Goal: Entertainment & Leisure: Consume media (video, audio)

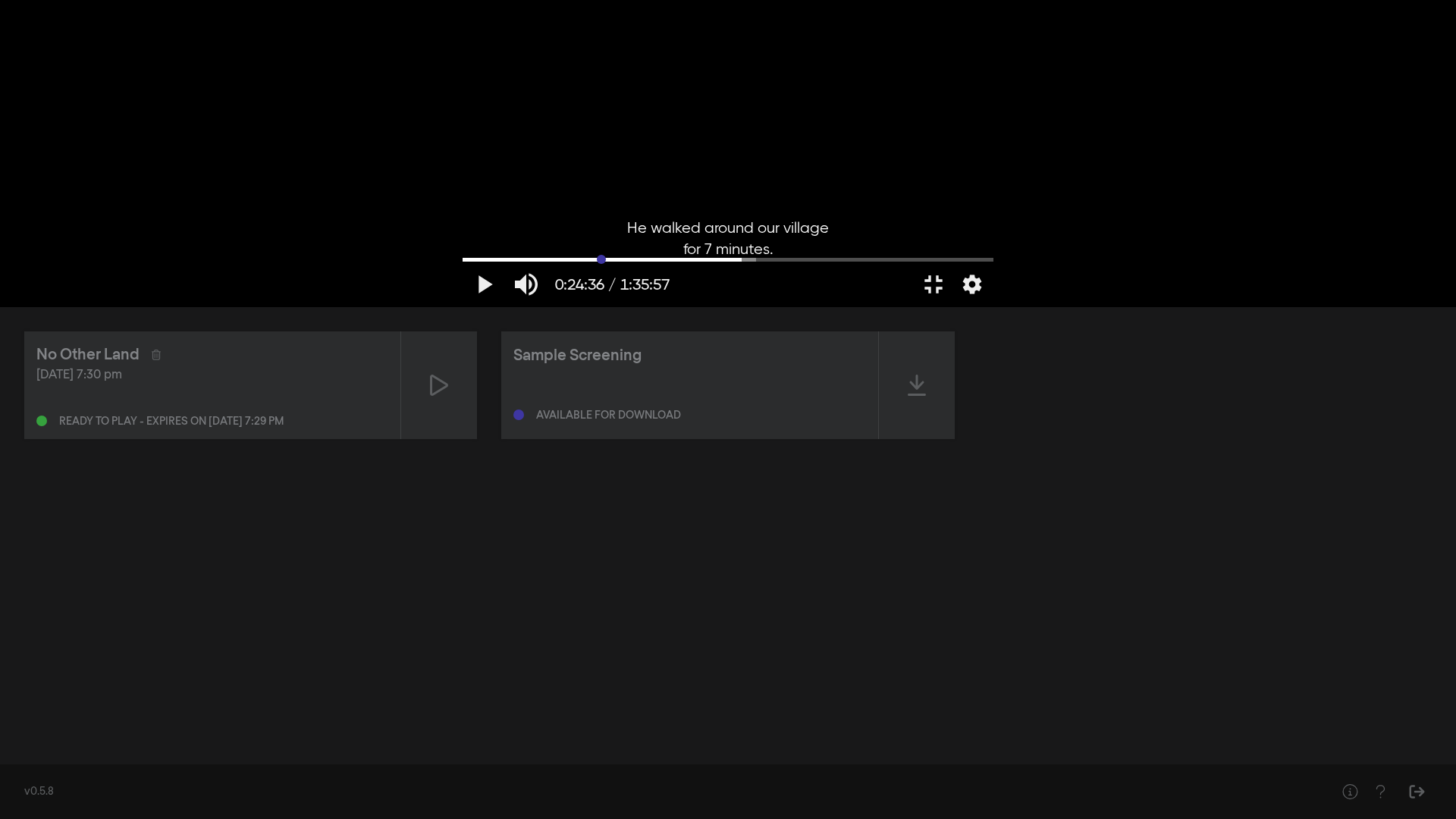
drag, startPoint x: 794, startPoint y: 771, endPoint x: 380, endPoint y: 775, distance: 414.0
click at [463, 264] on input "Seek" at bounding box center [728, 259] width 531 height 9
click at [463, 307] on button "play_arrow" at bounding box center [484, 283] width 43 height 45
click at [1001, 307] on div at bounding box center [728, 154] width 546 height 307
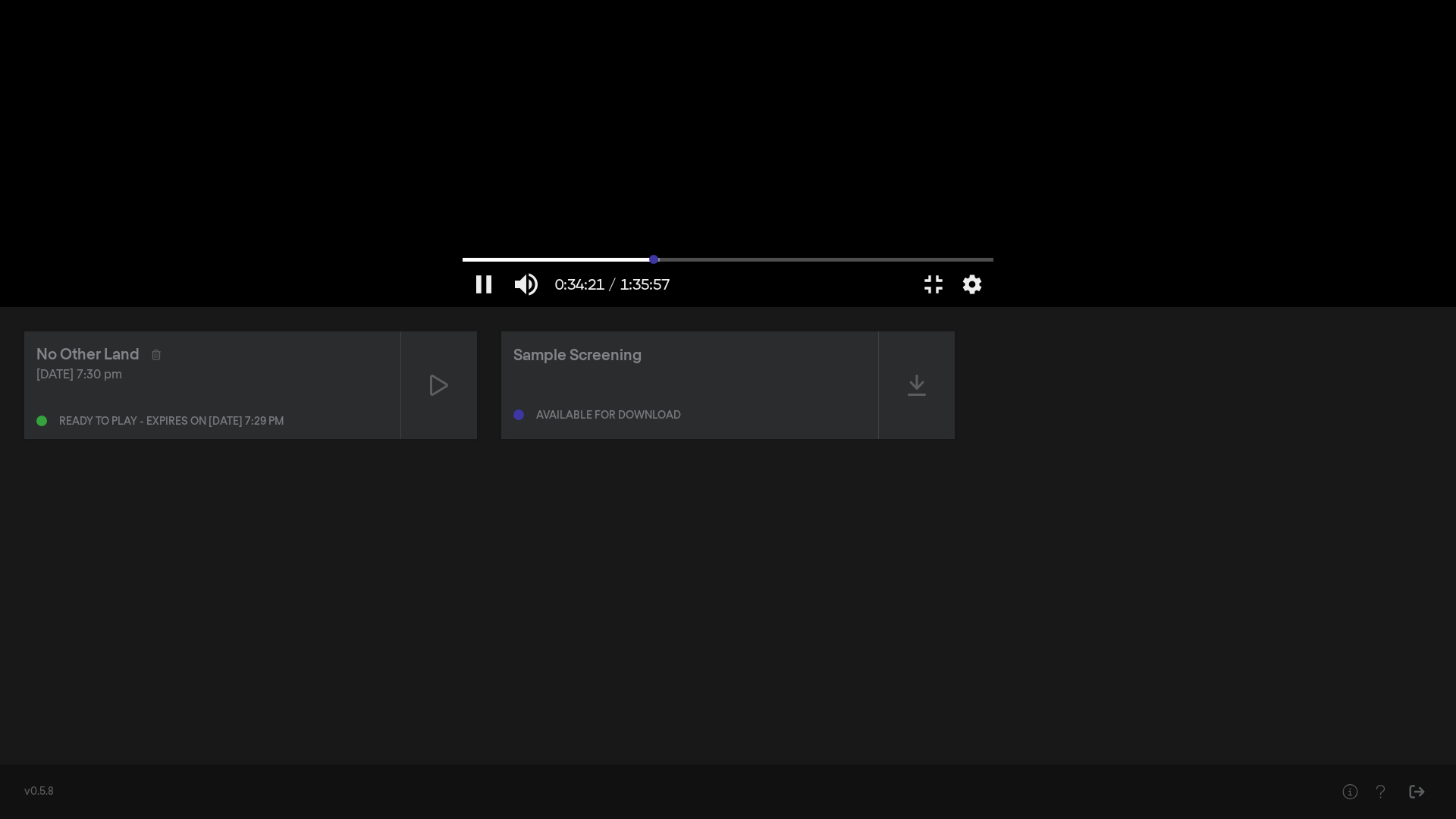
click at [525, 264] on input "Seek" at bounding box center [728, 259] width 531 height 9
click at [527, 264] on input "Seek" at bounding box center [728, 259] width 531 height 9
click at [528, 264] on input "Seek" at bounding box center [728, 259] width 531 height 9
click at [672, 264] on input "Seek" at bounding box center [728, 259] width 531 height 9
click at [663, 264] on input "Seek" at bounding box center [728, 259] width 531 height 9
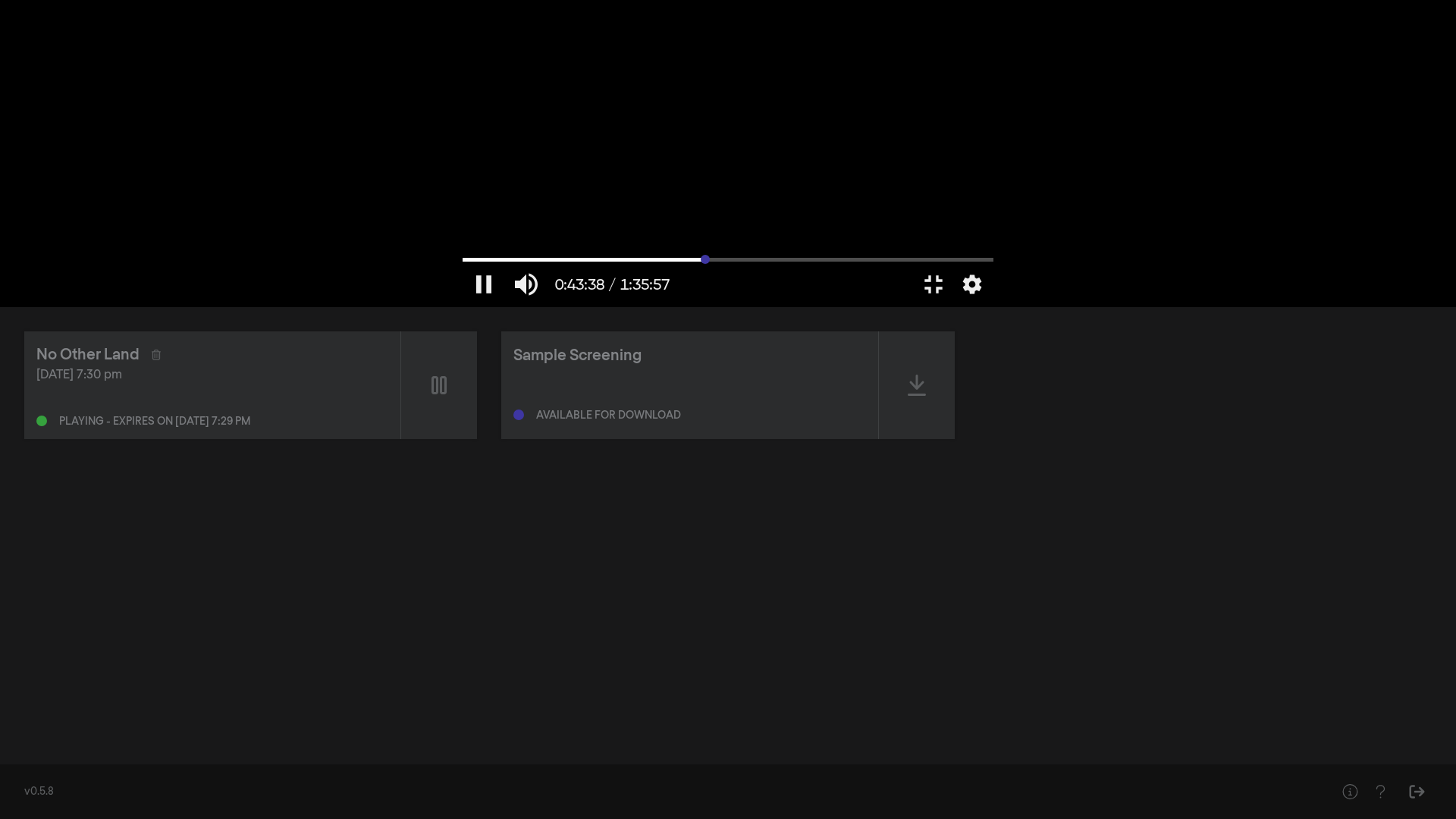
click at [666, 264] on input "Seek" at bounding box center [728, 259] width 531 height 9
click at [662, 264] on input "Seek" at bounding box center [728, 259] width 531 height 9
click at [685, 264] on input "Seek" at bounding box center [728, 259] width 531 height 9
click at [697, 264] on input "Seek" at bounding box center [728, 259] width 531 height 9
click at [748, 264] on input "Seek" at bounding box center [728, 259] width 531 height 9
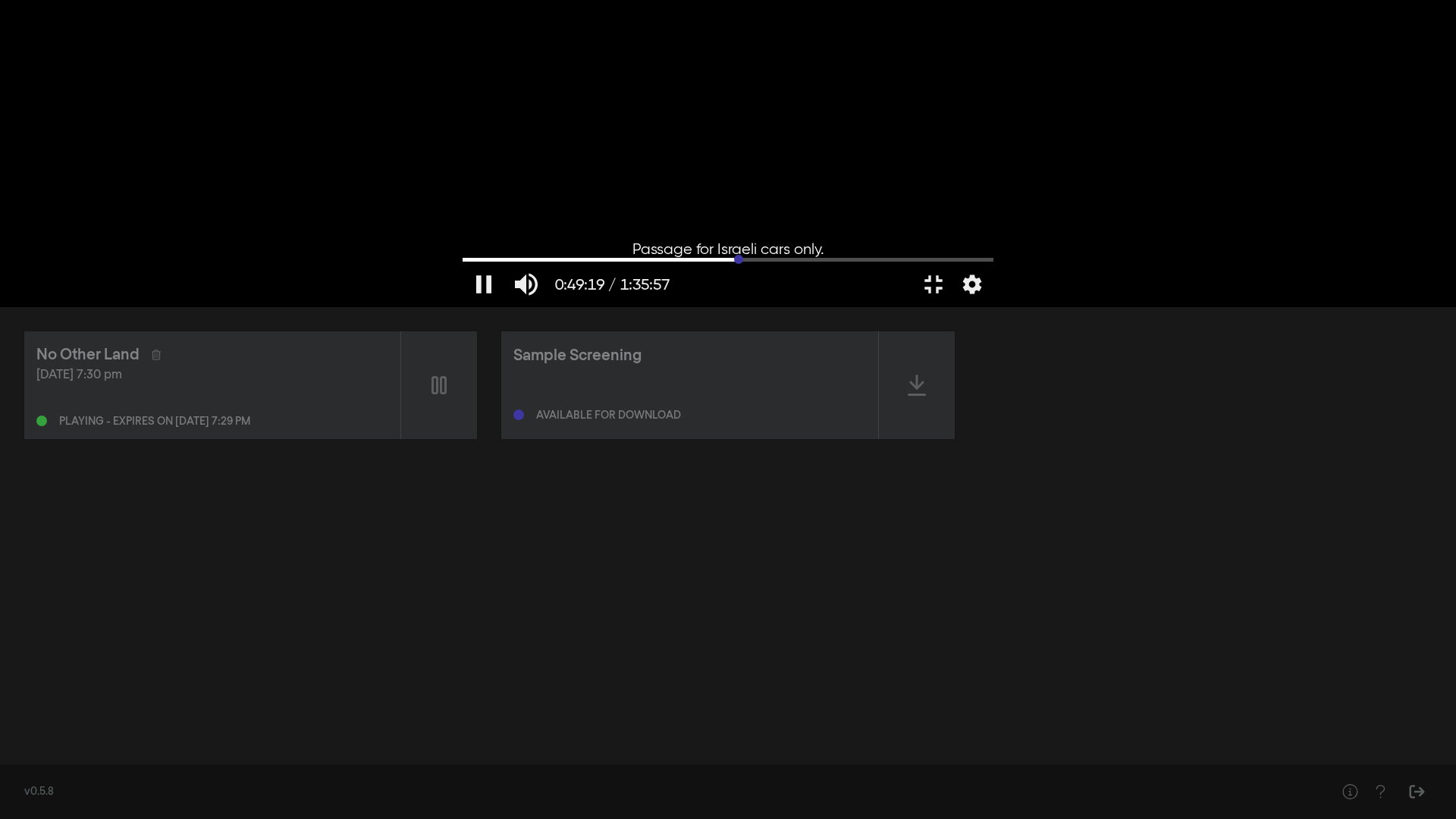
click at [758, 264] on input "Seek" at bounding box center [728, 259] width 531 height 9
click at [768, 264] on input "Seek" at bounding box center [728, 259] width 531 height 9
click at [754, 264] on input "Seek" at bounding box center [728, 259] width 531 height 9
click at [788, 264] on input "Seek" at bounding box center [728, 259] width 531 height 9
click at [805, 264] on input "Seek" at bounding box center [728, 259] width 531 height 9
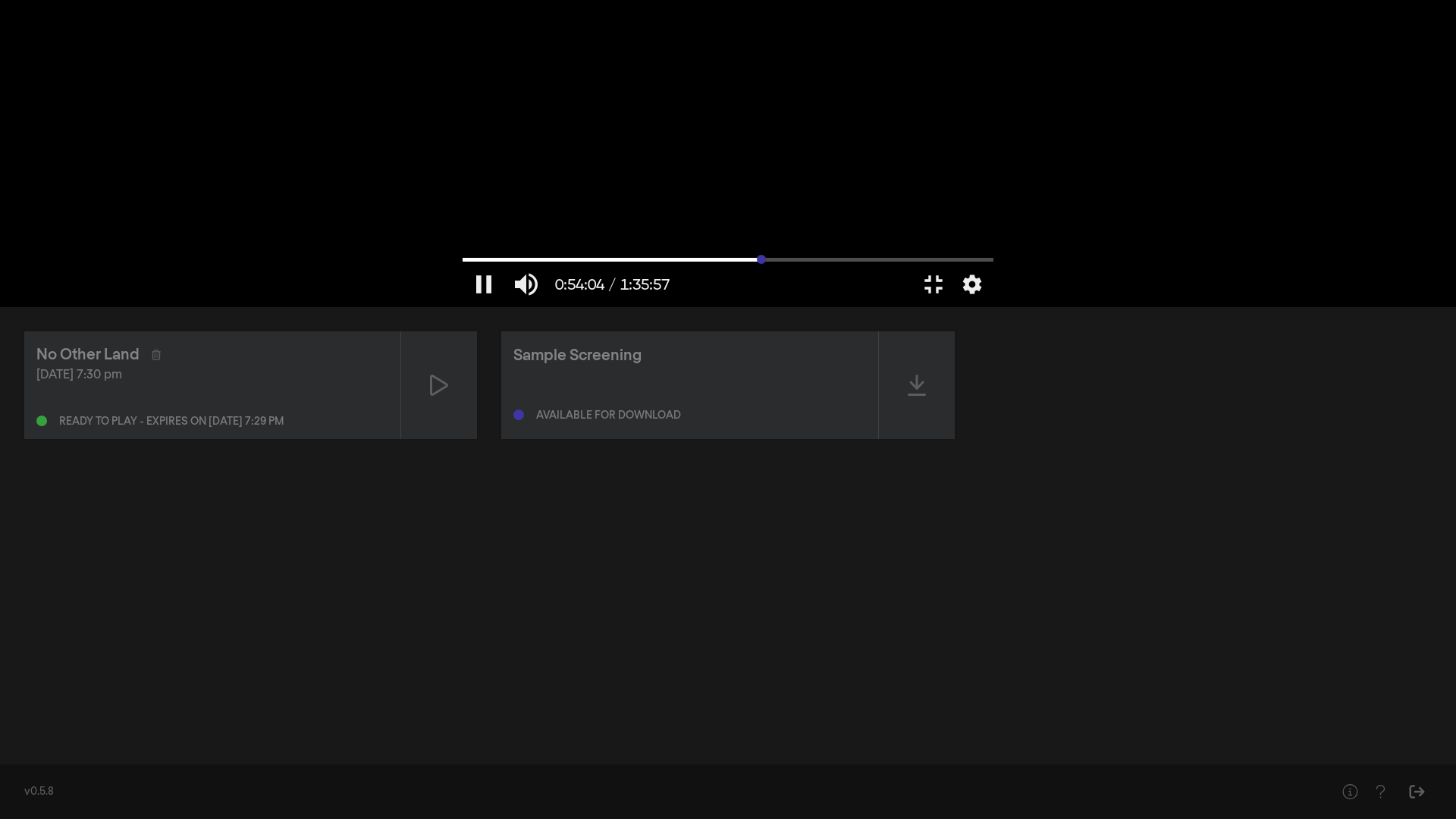
click at [818, 264] on input "Seek" at bounding box center [728, 259] width 531 height 9
click at [832, 264] on input "Seek" at bounding box center [728, 259] width 531 height 9
click at [855, 264] on input "Seek" at bounding box center [728, 259] width 531 height 9
click at [882, 264] on input "Seek" at bounding box center [728, 259] width 531 height 9
click at [915, 264] on input "Seek" at bounding box center [728, 259] width 531 height 9
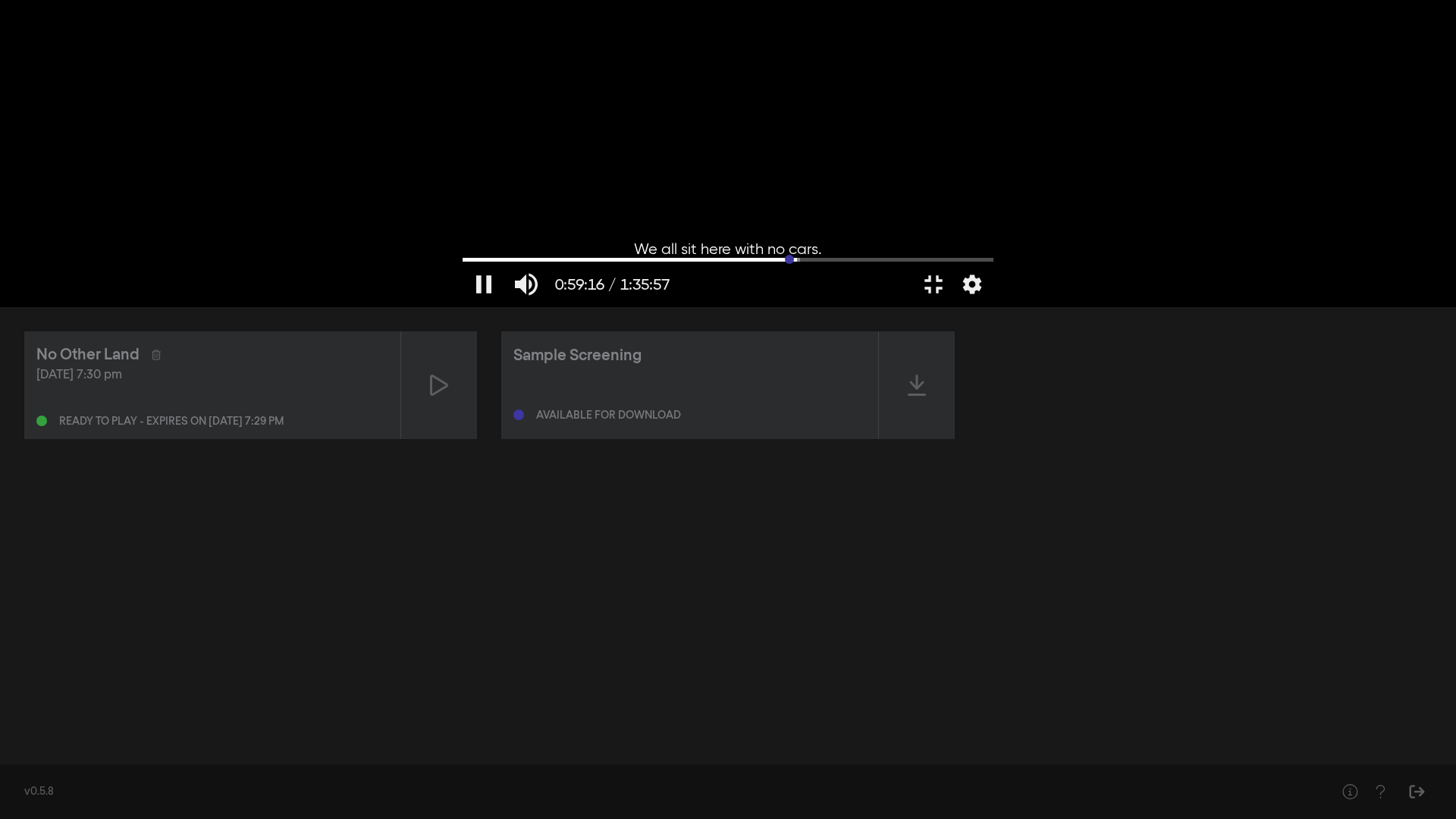
click at [896, 264] on input "Seek" at bounding box center [728, 259] width 531 height 9
click at [908, 264] on input "Seek" at bounding box center [728, 259] width 531 height 9
click at [993, 264] on input "Seek" at bounding box center [728, 259] width 531 height 9
click at [463, 264] on input "Seek" at bounding box center [728, 259] width 531 height 9
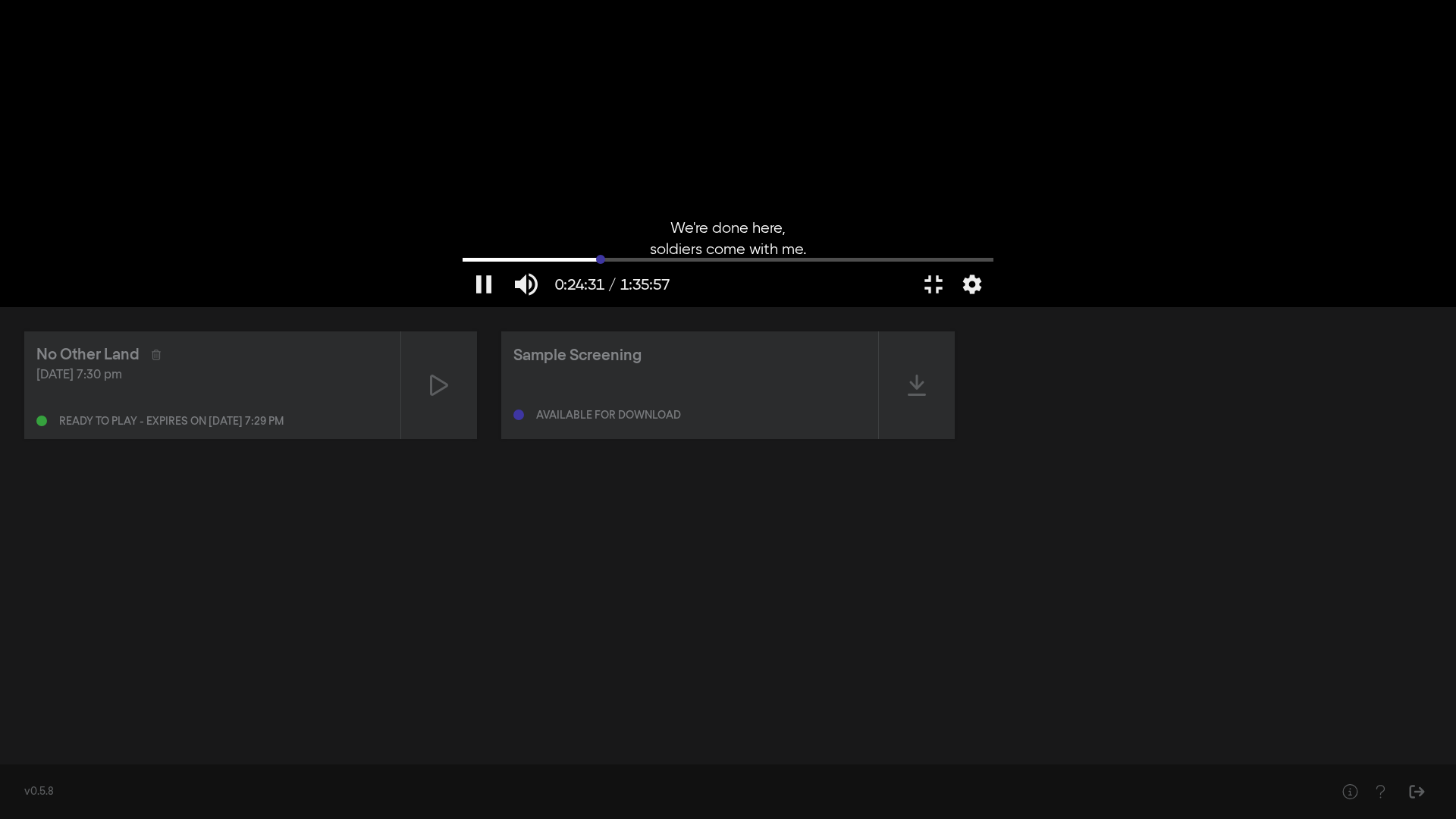
drag, startPoint x: 266, startPoint y: 772, endPoint x: 379, endPoint y: 772, distance: 113.0
click at [463, 264] on input "Seek" at bounding box center [728, 259] width 531 height 9
drag, startPoint x: 379, startPoint y: 772, endPoint x: 525, endPoint y: 754, distance: 147.1
click at [525, 307] on div "pause 0:34:28 / 1:35:57 volume_up fullscreen_exit settings closed_caption Capti…" at bounding box center [728, 154] width 546 height 307
click at [455, 307] on div at bounding box center [728, 154] width 546 height 307
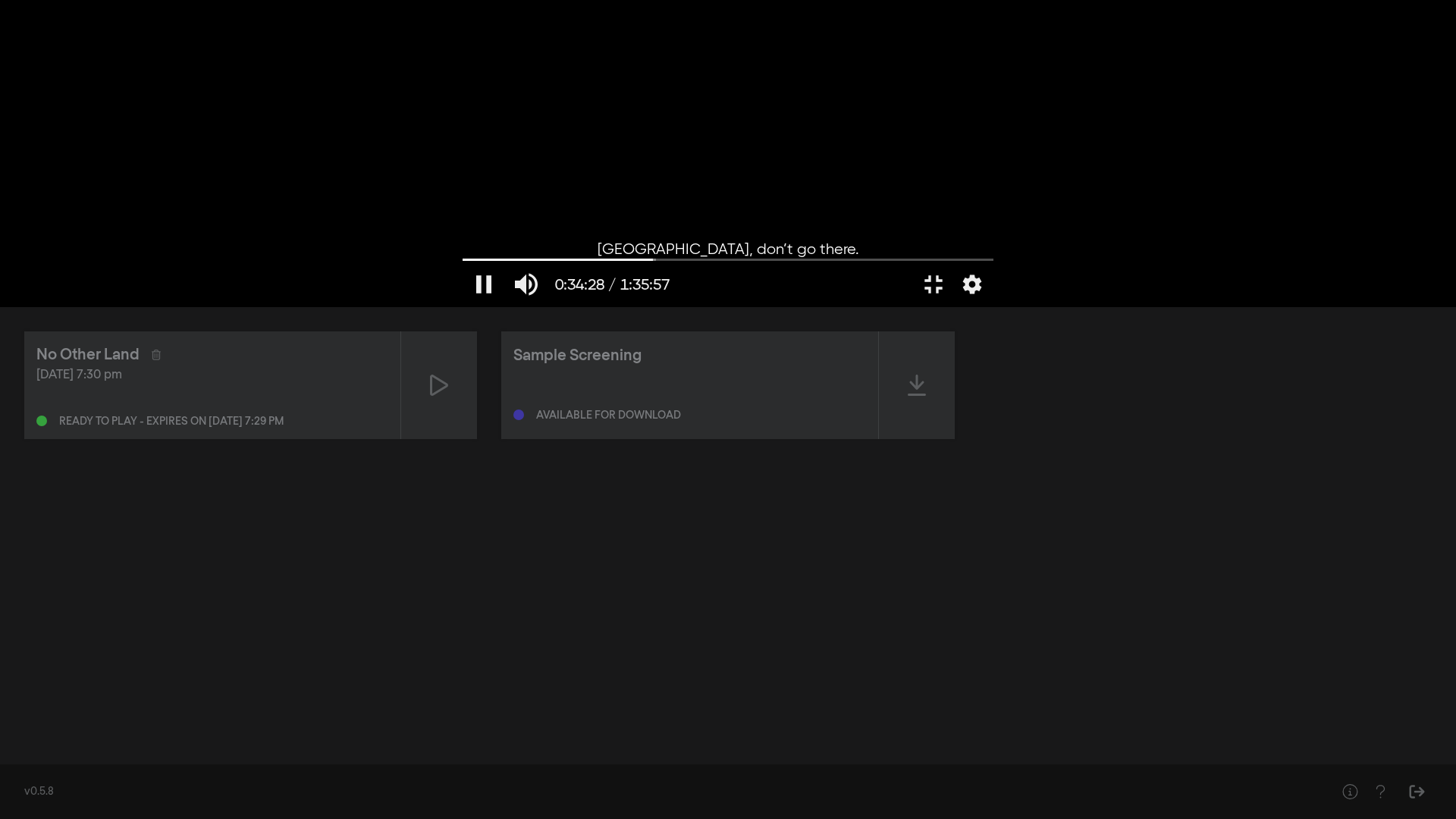
click at [455, 307] on div at bounding box center [728, 154] width 546 height 307
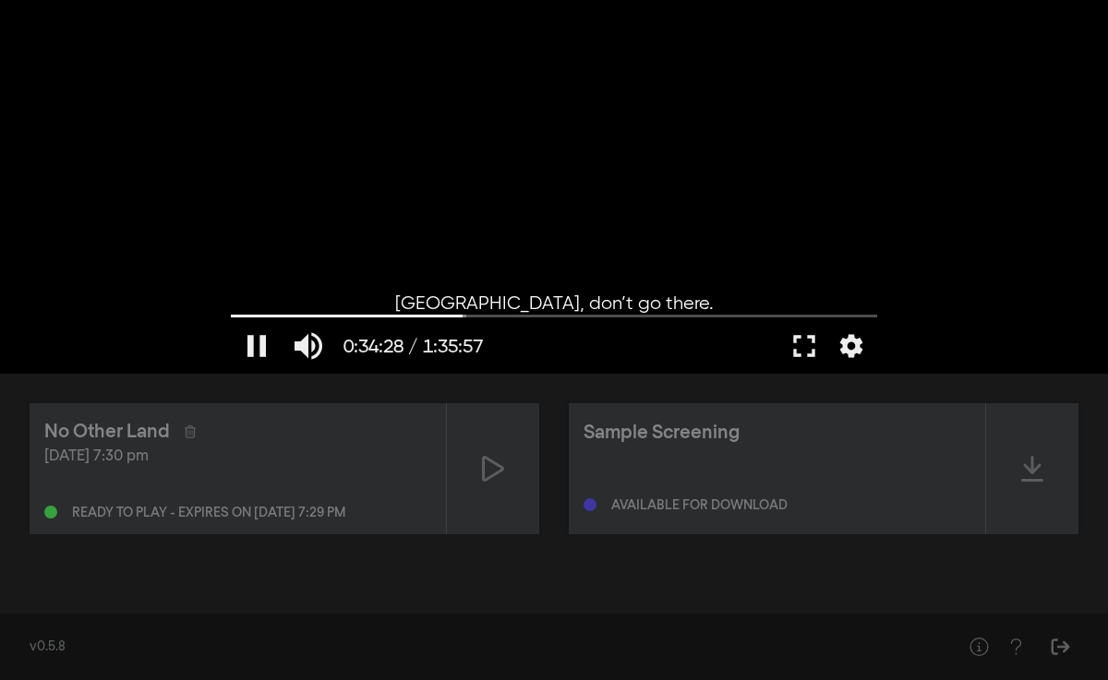
click at [452, 258] on div at bounding box center [554, 187] width 665 height 374
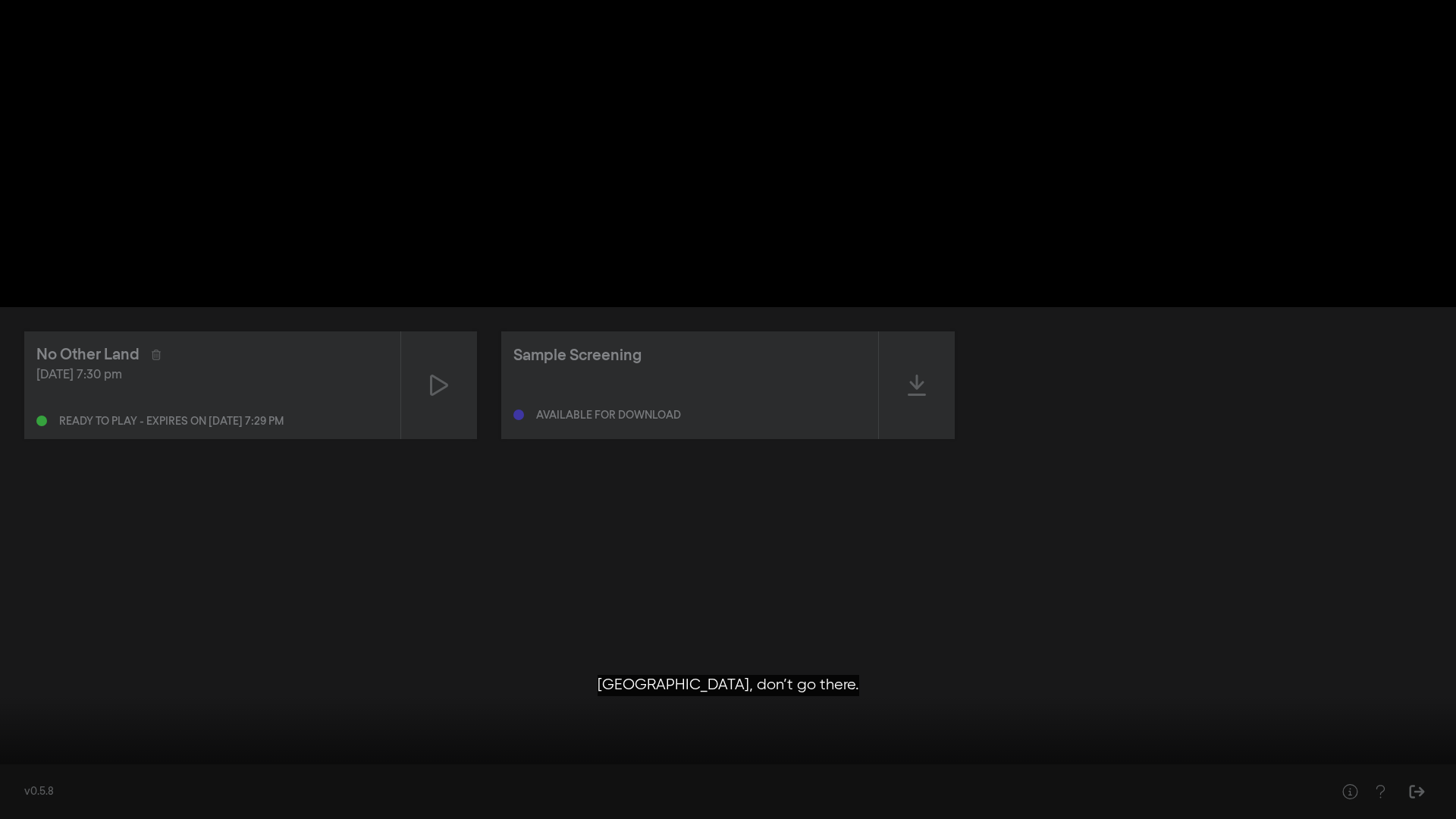
click at [33, 802] on button "pause" at bounding box center [29, 795] width 43 height 45
click at [519, 771] on input "Seek" at bounding box center [728, 771] width 1441 height 9
click at [525, 773] on input "Seek" at bounding box center [728, 771] width 1441 height 9
click at [530, 773] on input "Seek" at bounding box center [728, 771] width 1441 height 9
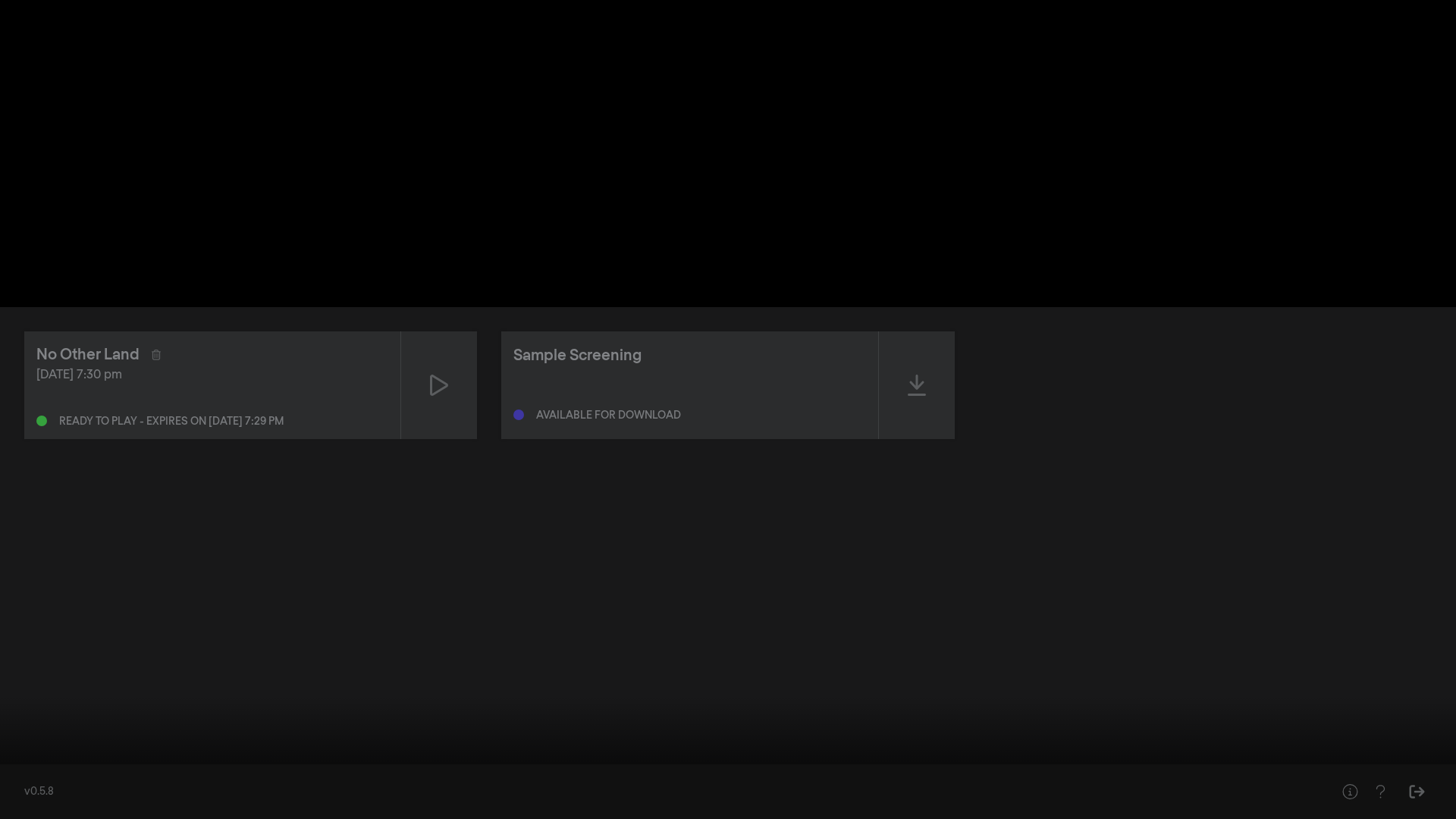
click at [528, 769] on input "Seek" at bounding box center [728, 771] width 1441 height 9
click at [538, 772] on input "Seek" at bounding box center [728, 771] width 1441 height 9
click at [528, 773] on input "Seek" at bounding box center [728, 771] width 1441 height 9
click at [139, 775] on div "pause 0:35:03 / 1:35:57 volume_up fullscreen_exit settings" at bounding box center [728, 794] width 1456 height 51
click at [141, 772] on input "Seek" at bounding box center [728, 771] width 1441 height 9
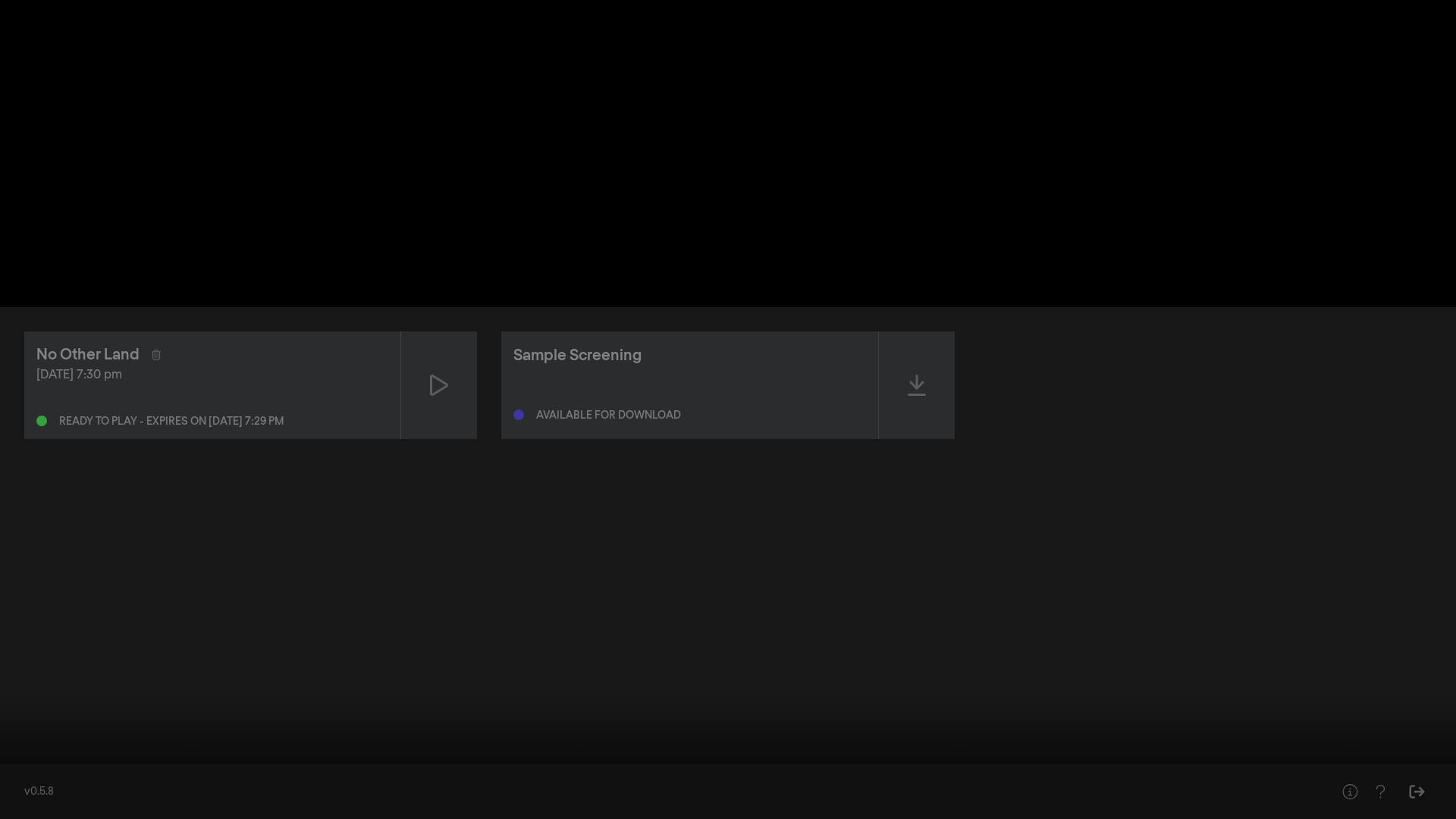
drag, startPoint x: 46, startPoint y: 771, endPoint x: 2, endPoint y: 766, distance: 44.3
type input "0"
click at [7, 766] on input "Seek" at bounding box center [728, 771] width 1441 height 9
click at [1387, 802] on button "fullscreen_exit" at bounding box center [1389, 795] width 43 height 45
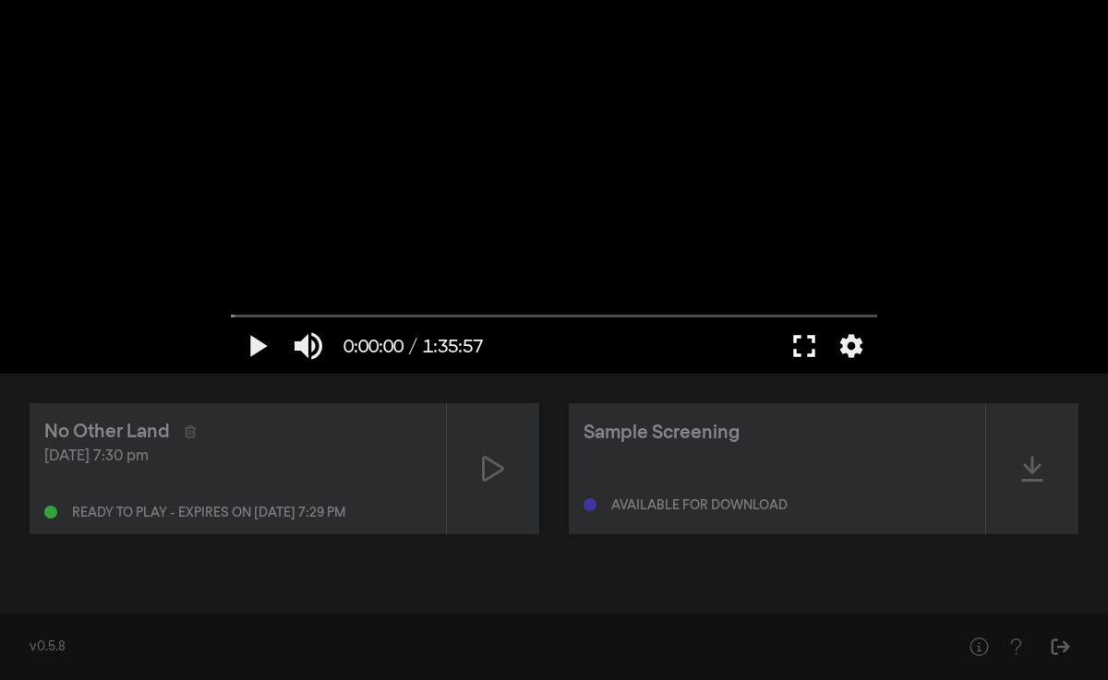
click at [804, 349] on button "fullscreen" at bounding box center [804, 345] width 52 height 55
